Goal: Task Accomplishment & Management: Complete application form

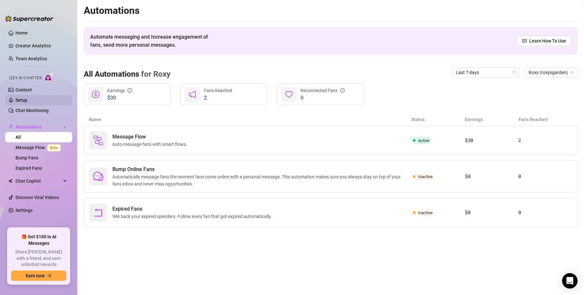
click at [27, 100] on link "Setup" at bounding box center [21, 100] width 12 height 5
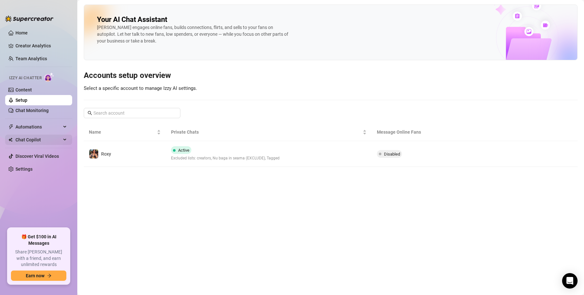
click at [38, 140] on span "Chat Copilot" at bounding box center [38, 140] width 46 height 10
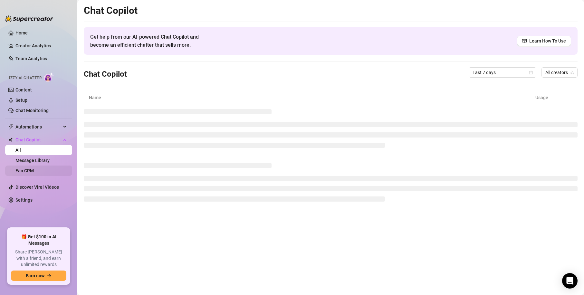
click at [34, 170] on link "Fan CRM" at bounding box center [24, 170] width 18 height 5
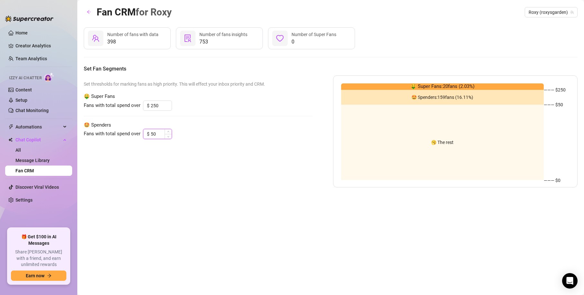
drag, startPoint x: 158, startPoint y: 134, endPoint x: 147, endPoint y: 134, distance: 11.0
click at [147, 134] on div "$ 50" at bounding box center [157, 134] width 29 height 10
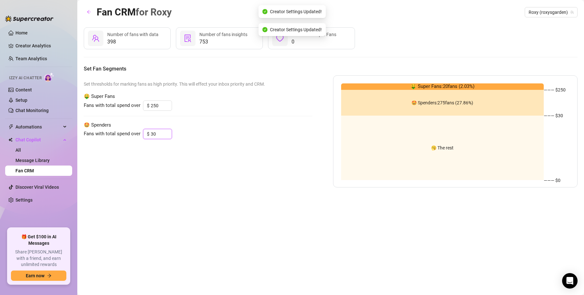
type input "30"
click at [191, 234] on div "Fan CRM for [PERSON_NAME] (roxysgarden) 398 Number of fans with data 753 Number…" at bounding box center [331, 140] width 494 height 271
drag, startPoint x: 161, startPoint y: 107, endPoint x: 146, endPoint y: 106, distance: 14.9
click at [146, 106] on div "$ 250" at bounding box center [157, 106] width 29 height 10
type input "500"
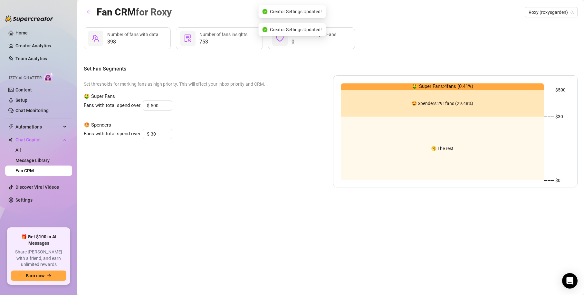
click at [232, 134] on div "Fans with total spend over $ 30" at bounding box center [198, 134] width 229 height 10
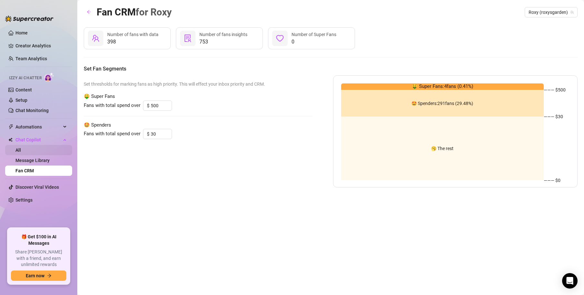
click at [21, 148] on link "All" at bounding box center [17, 150] width 5 height 5
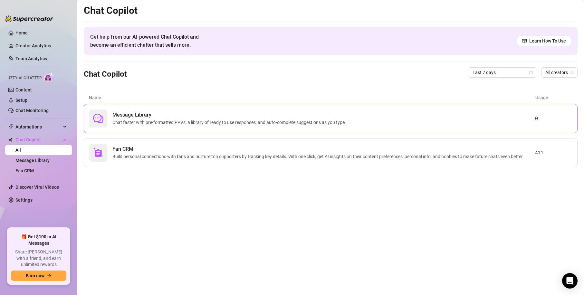
click at [202, 117] on span "Message Library" at bounding box center [231, 115] width 236 height 8
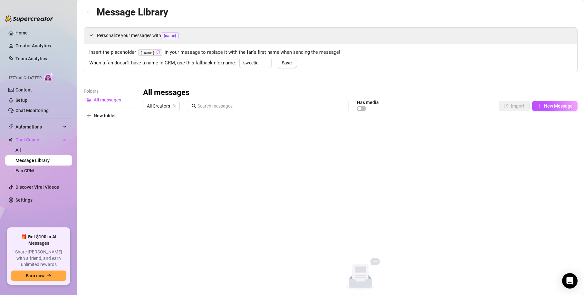
click at [87, 14] on span "button" at bounding box center [89, 12] width 5 height 5
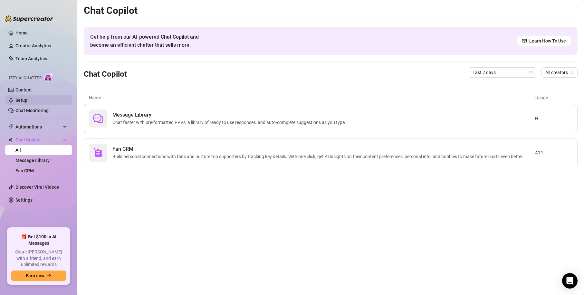
click at [27, 98] on link "Setup" at bounding box center [21, 100] width 12 height 5
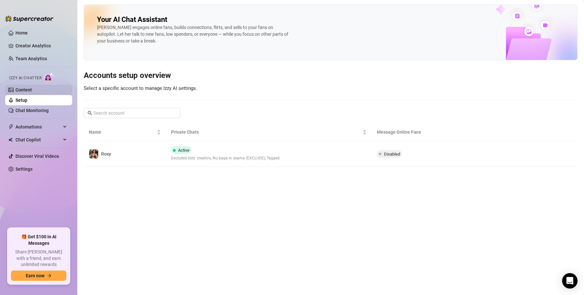
click at [30, 88] on link "Content" at bounding box center [23, 89] width 16 height 5
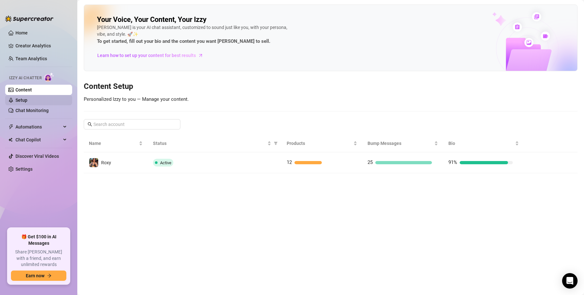
click at [27, 99] on link "Setup" at bounding box center [21, 100] width 12 height 5
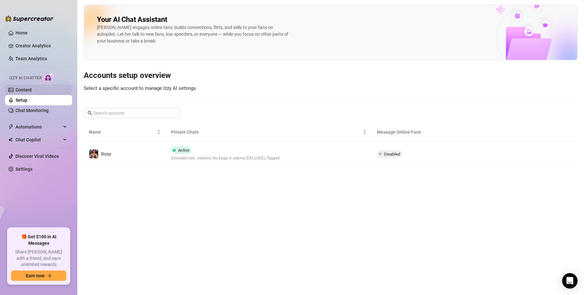
click at [26, 88] on link "Content" at bounding box center [23, 89] width 16 height 5
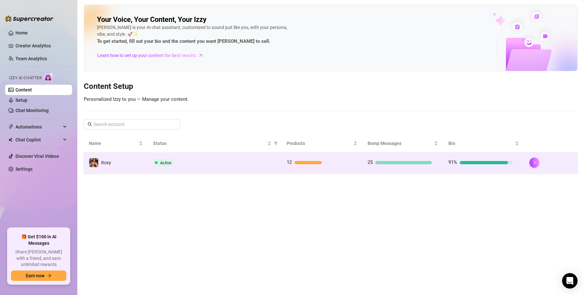
click at [479, 159] on div "91%" at bounding box center [481, 163] width 64 height 8
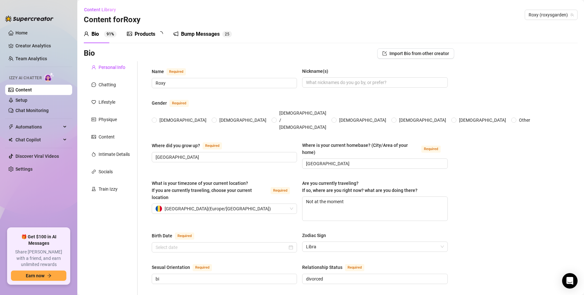
radio input "true"
type input "[DATE]"
click at [113, 87] on div "Chatting" at bounding box center [107, 84] width 17 height 7
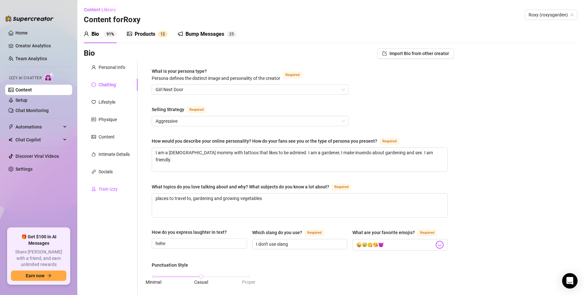
click at [114, 189] on div "Train Izzy" at bounding box center [108, 189] width 19 height 7
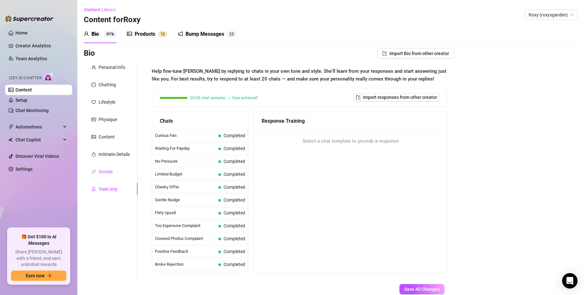
click at [109, 169] on div "Socials" at bounding box center [106, 171] width 14 height 7
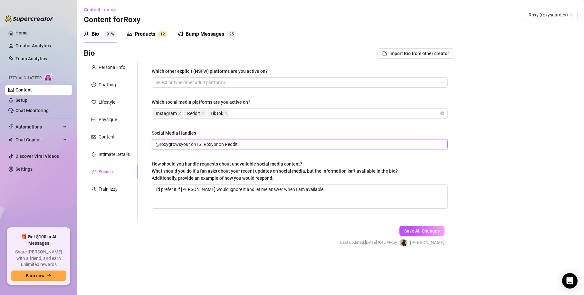
click at [188, 144] on input "@roxygrowsyour on IG, Roxybr on Reddit" at bounding box center [299, 144] width 287 height 7
drag, startPoint x: 190, startPoint y: 144, endPoint x: 159, endPoint y: 144, distance: 30.3
click at [159, 144] on input "@roxygrowsyour on IG, Roxybr on Reddit" at bounding box center [299, 144] width 287 height 7
type input "@ellensnoodles on IG, Roxybr on Reddit"
click at [408, 232] on span "Save All Changes" at bounding box center [422, 231] width 35 height 5
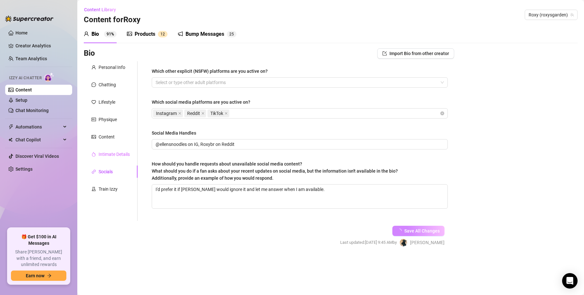
click at [106, 150] on div "Intimate Details" at bounding box center [111, 154] width 54 height 12
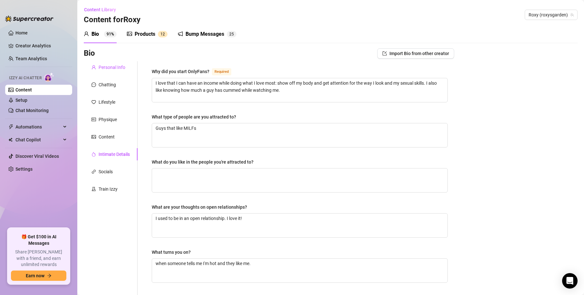
click at [108, 66] on div "Personal Info" at bounding box center [112, 67] width 27 height 7
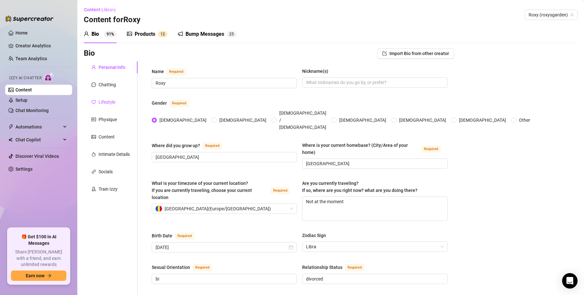
click at [113, 103] on div "Lifestyle" at bounding box center [107, 102] width 17 height 7
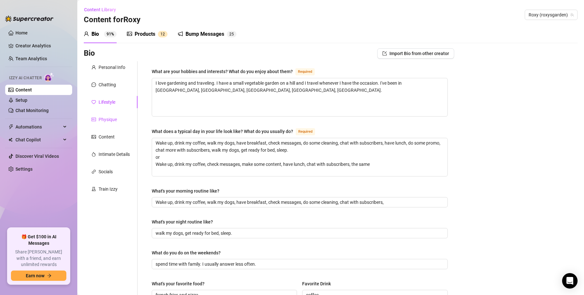
click at [114, 123] on div "Physique" at bounding box center [108, 119] width 18 height 7
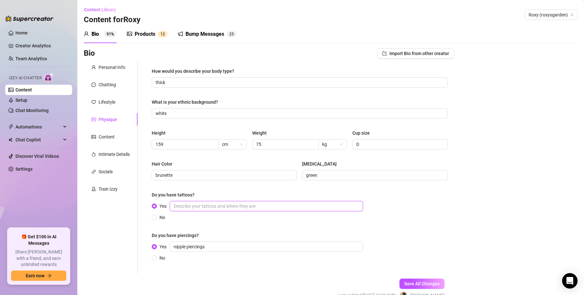
click at [194, 207] on input "Yes" at bounding box center [266, 206] width 193 height 10
type input "m"
type input "my arms, above my chest"
click at [278, 227] on div "How would you describe your body type? thick What is your ethnic background? wh…" at bounding box center [300, 168] width 296 height 200
click at [119, 134] on div "Content" at bounding box center [111, 137] width 54 height 12
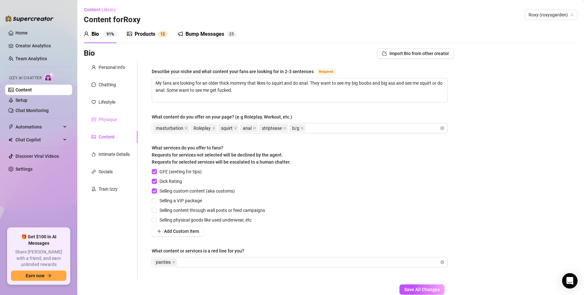
click at [120, 119] on div "Physique" at bounding box center [111, 119] width 54 height 12
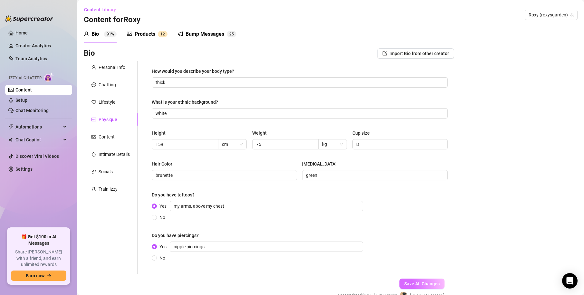
click at [422, 280] on button "Save All Changes" at bounding box center [422, 284] width 45 height 10
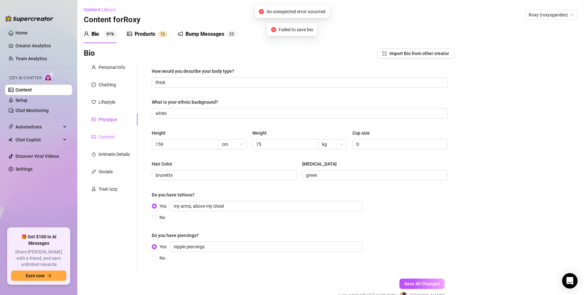
click at [115, 139] on div "Content" at bounding box center [111, 137] width 54 height 12
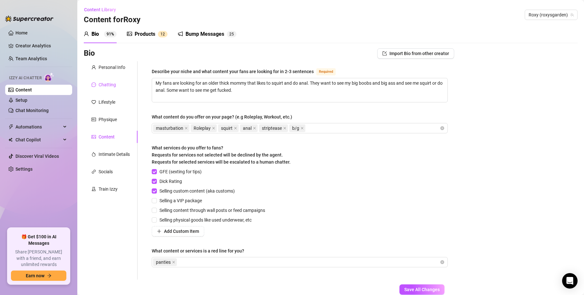
click at [107, 83] on div "Chatting" at bounding box center [107, 84] width 17 height 7
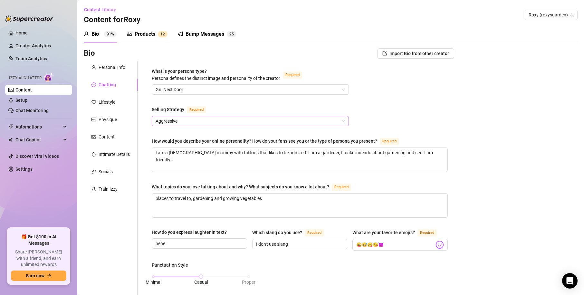
click at [199, 122] on span "Aggressive" at bounding box center [251, 121] width 190 height 10
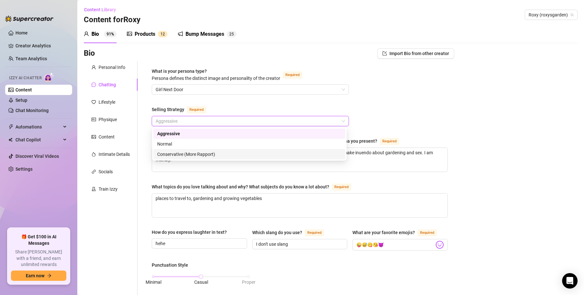
click at [192, 155] on div "Conservative (More Rapport)" at bounding box center [249, 154] width 184 height 7
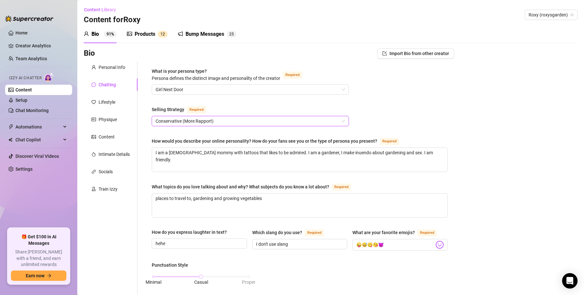
click at [240, 120] on span "Conservative (More Rapport)" at bounding box center [251, 121] width 190 height 10
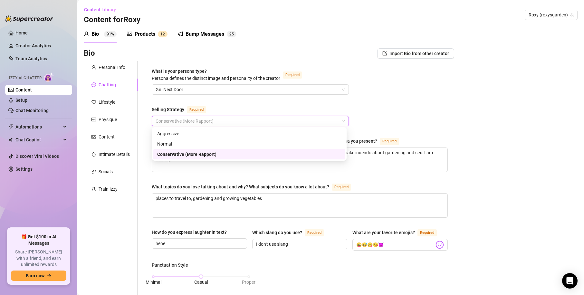
click at [240, 120] on span "Conservative (More Rapport)" at bounding box center [251, 121] width 190 height 10
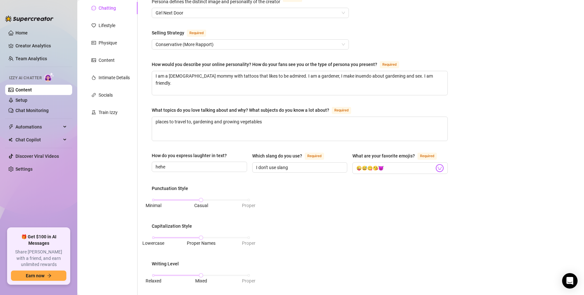
scroll to position [64, 0]
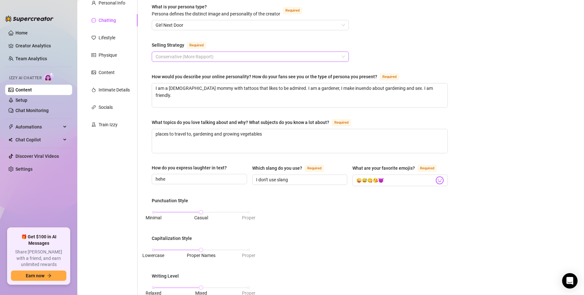
click at [222, 54] on span "Conservative (More Rapport)" at bounding box center [251, 57] width 190 height 10
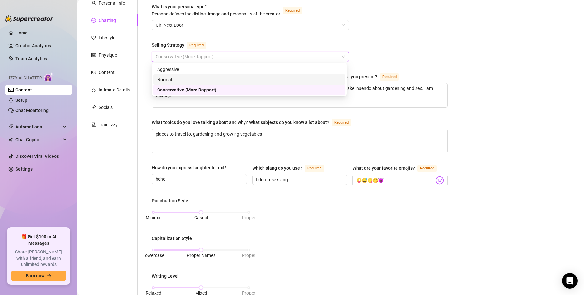
click at [223, 80] on div "Normal" at bounding box center [249, 79] width 184 height 7
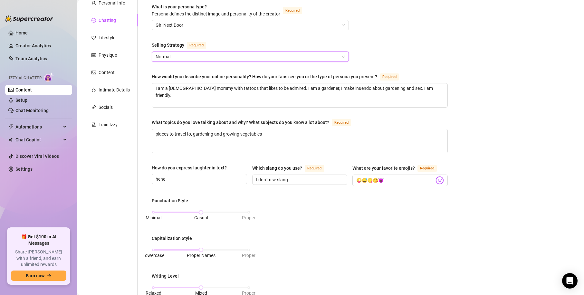
click at [451, 73] on div "Bio Import Bio from other creator Personal Info Chatting Lifestyle Physique Con…" at bounding box center [331, 253] width 494 height 538
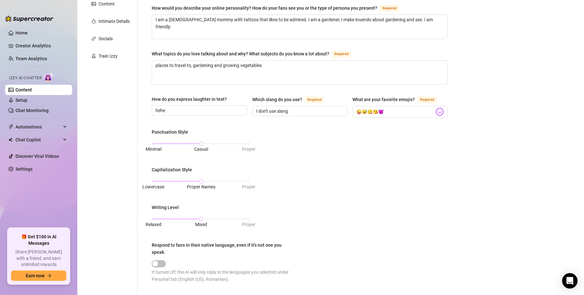
scroll to position [290, 0]
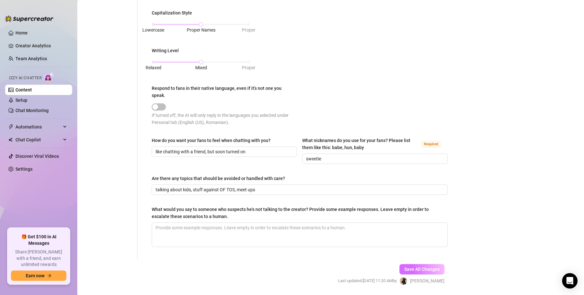
click at [429, 267] on span "Save All Changes" at bounding box center [422, 269] width 35 height 5
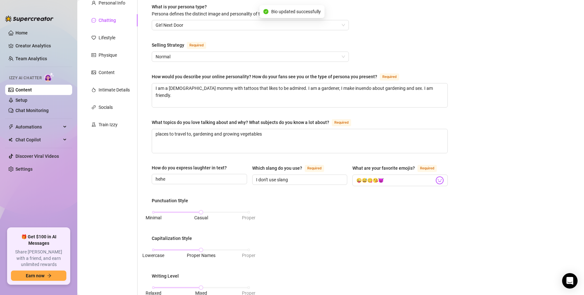
scroll to position [0, 0]
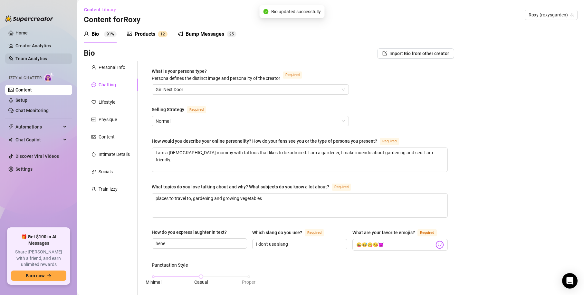
click at [27, 58] on link "Team Analytics" at bounding box center [31, 58] width 32 height 5
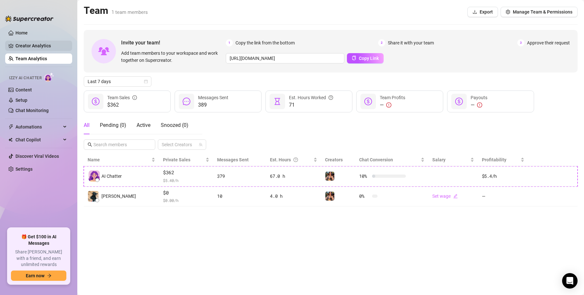
click at [32, 45] on link "Creator Analytics" at bounding box center [41, 46] width 52 height 10
